Goal: Find specific page/section: Find specific page/section

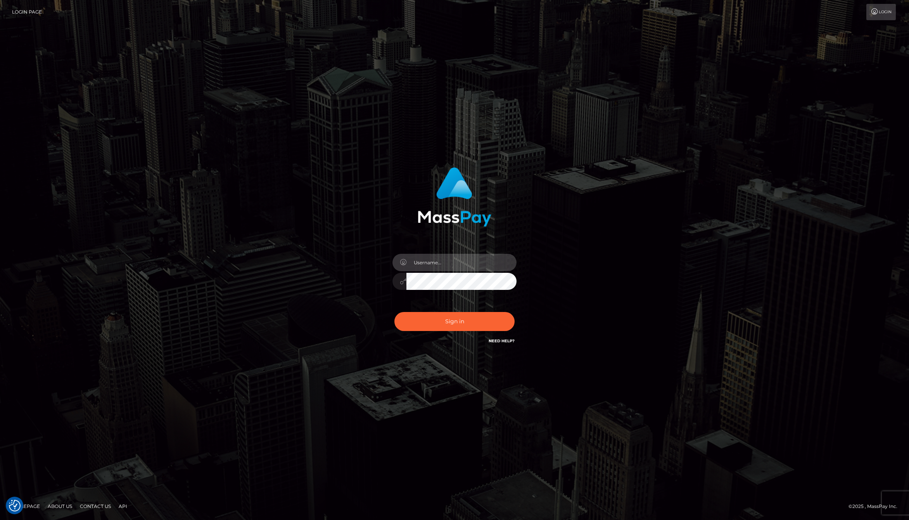
click at [439, 257] on input "text" at bounding box center [461, 262] width 110 height 17
type input "jackson.whop"
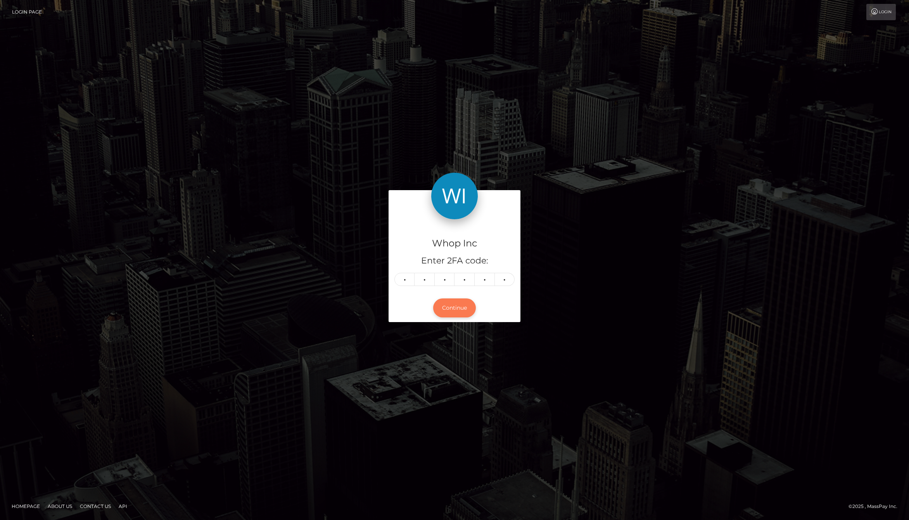
click at [453, 314] on button "Continue" at bounding box center [454, 307] width 43 height 19
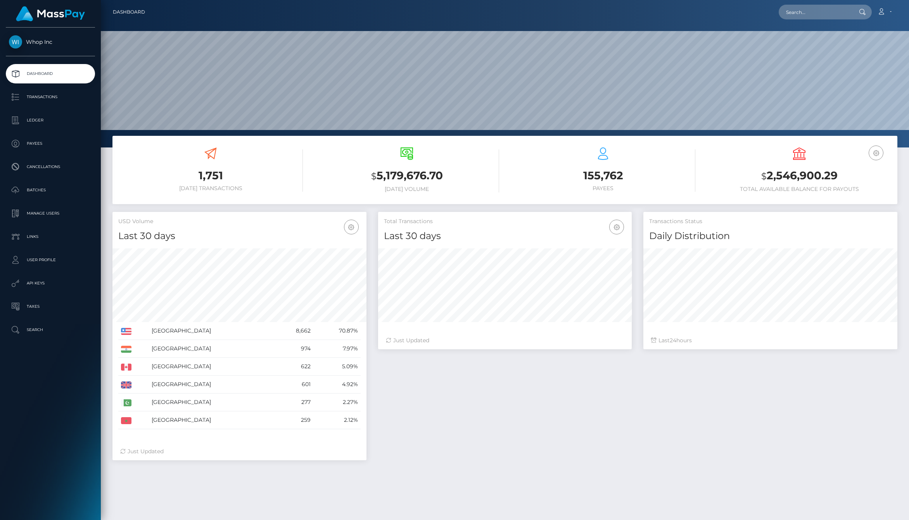
scroll to position [137, 254]
click at [55, 122] on p "Ledger" at bounding box center [50, 120] width 83 height 12
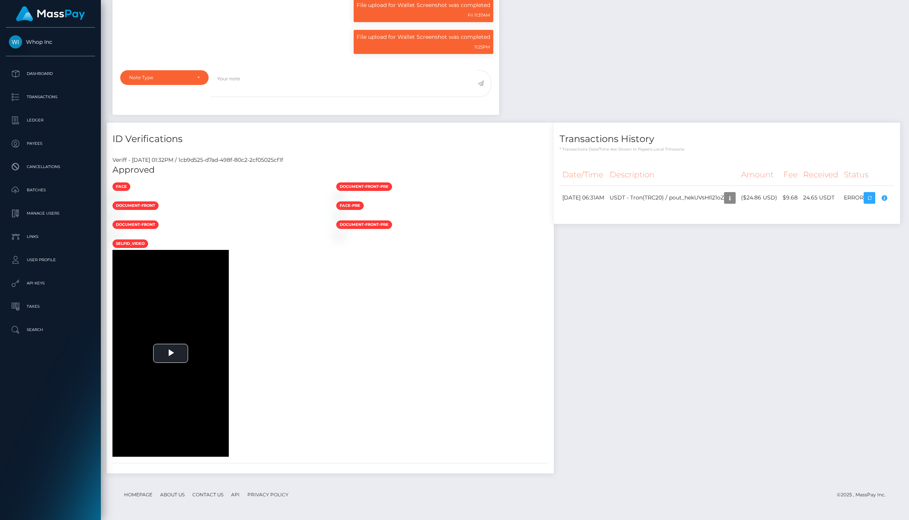
scroll to position [994, 0]
click at [548, 442] on div "Notes File upload for Wallet Screenshot was completed Fri 11:37AM" at bounding box center [505, 222] width 796 height 517
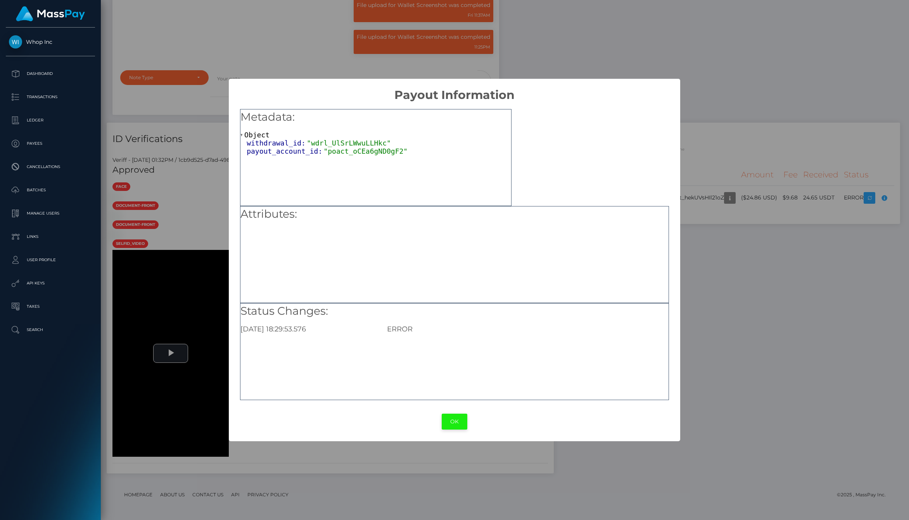
click at [451, 417] on button "OK" at bounding box center [455, 421] width 26 height 16
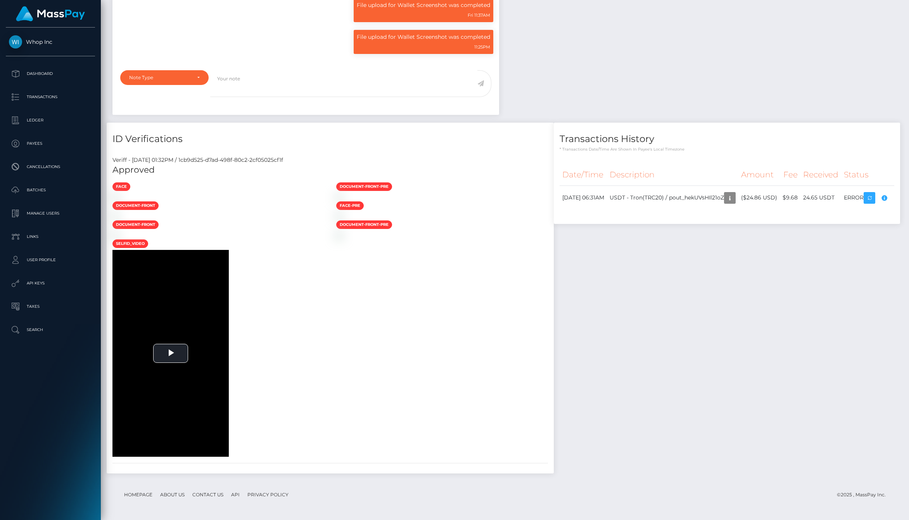
scroll to position [0, 0]
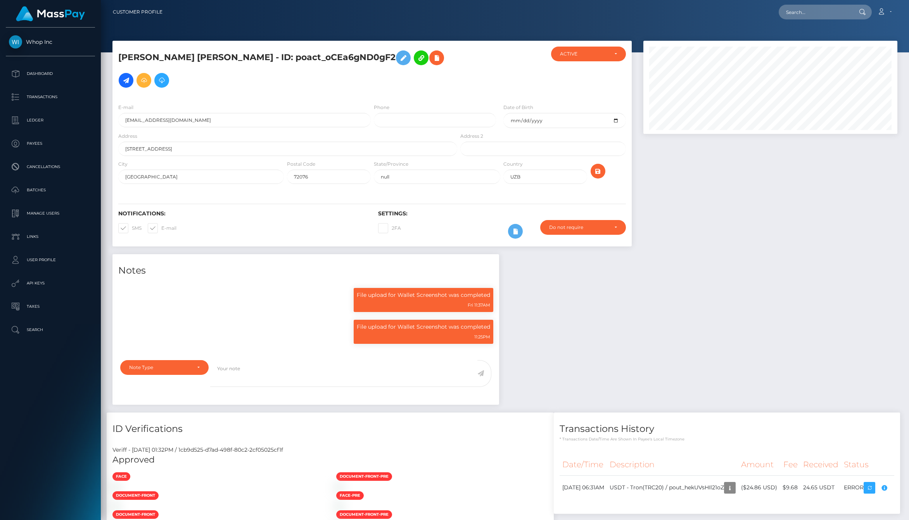
click at [539, 349] on div "Notes File upload for Wallet Screenshot was completed Fri 11:37AM" at bounding box center [505, 512] width 796 height 517
click at [209, 147] on input "624 cloverdale rd" at bounding box center [287, 149] width 339 height 14
click at [316, 200] on div "Notifications: SMS E-mail Settings: 2FA" at bounding box center [371, 219] width 519 height 55
click at [447, 328] on p "File upload for Wallet Screenshot was completed" at bounding box center [423, 327] width 133 height 8
click at [345, 57] on h5 "ERNAZAR KOSHKARBAY ULY TURSINBAEV - ID: poact_oCEa6gND0gF2" at bounding box center [285, 69] width 335 height 45
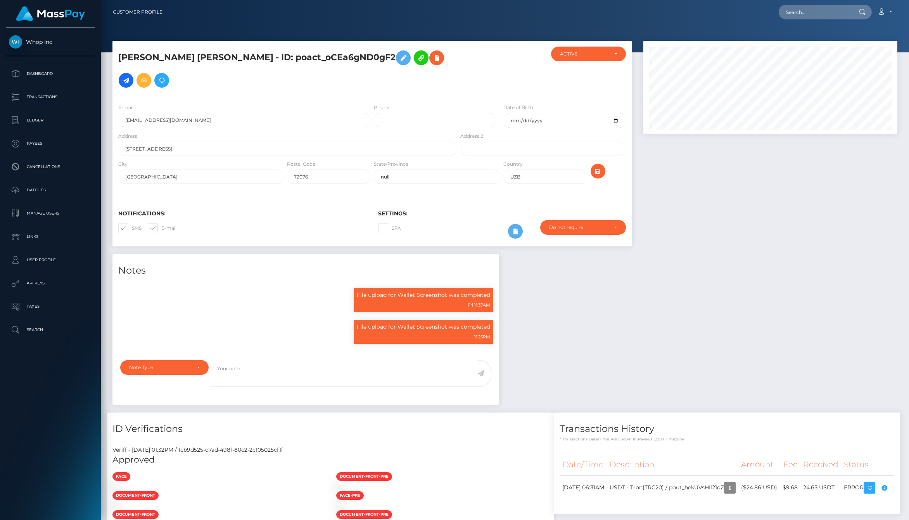
click at [345, 57] on h5 "ERNAZAR KOSHKARBAY ULY TURSINBAEV - ID: poact_oCEa6gND0gF2" at bounding box center [285, 69] width 335 height 45
click at [335, 93] on div "ERNAZAR KOSHKARBAY ULY TURSINBAEV - ID: poact_oCEa6gND0gF2" at bounding box center [285, 72] width 346 height 51
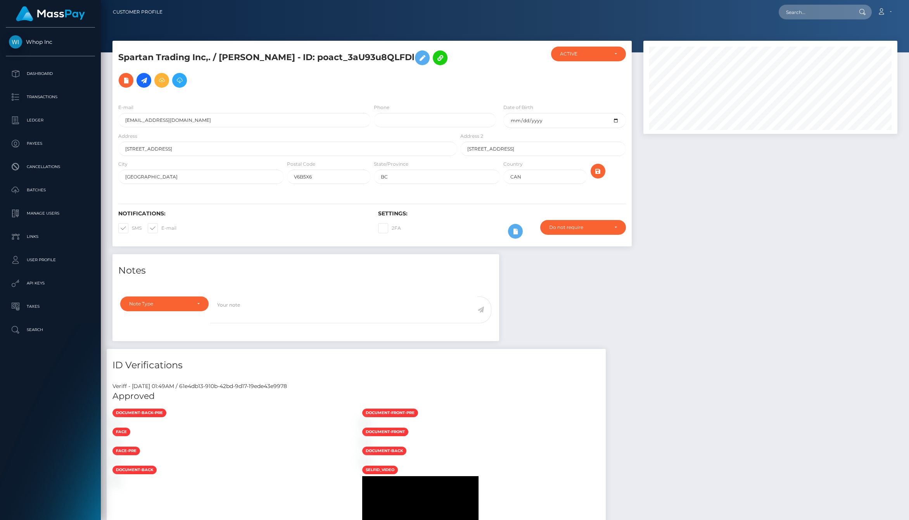
click at [805, 182] on div at bounding box center [770, 147] width 266 height 213
